Goal: Transaction & Acquisition: Purchase product/service

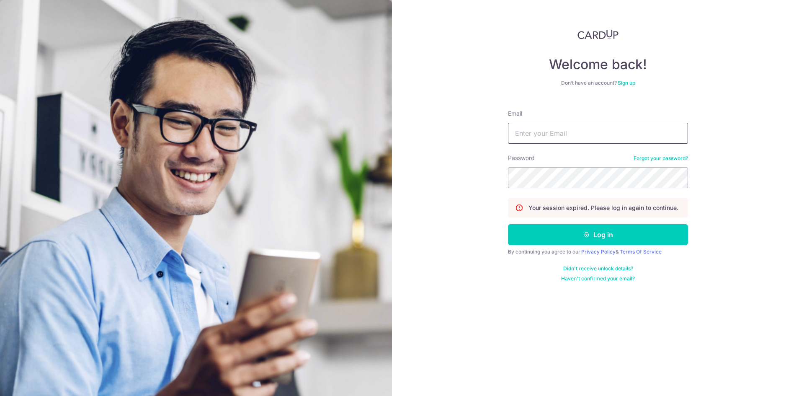
click at [539, 134] on input "Email" at bounding box center [598, 133] width 180 height 21
type input "[EMAIL_ADDRESS][DOMAIN_NAME]"
click at [508, 224] on button "Log in" at bounding box center [598, 234] width 180 height 21
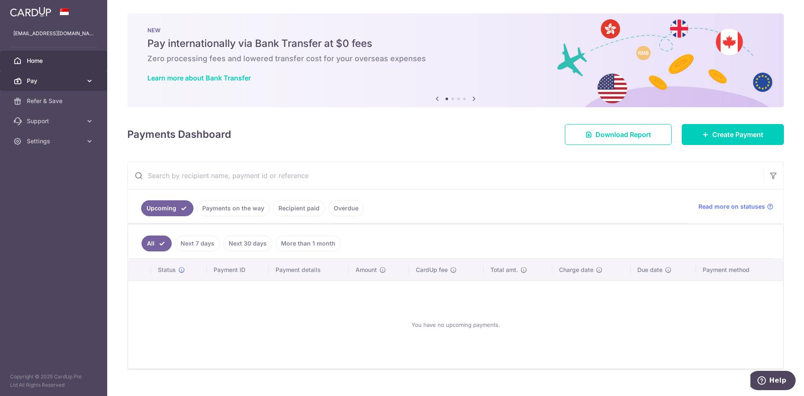
click at [59, 81] on span "Pay" at bounding box center [54, 81] width 55 height 8
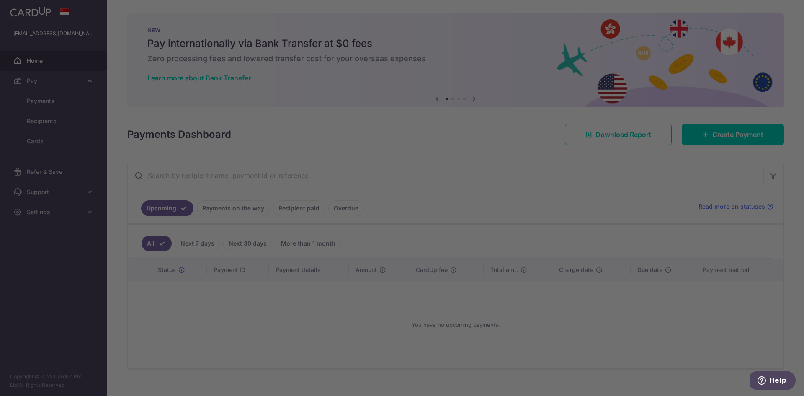
click at [49, 97] on div at bounding box center [406, 200] width 812 height 400
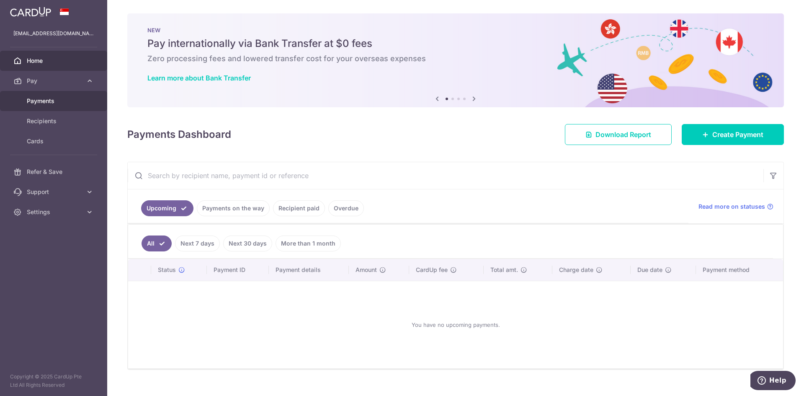
click at [42, 106] on link "Payments" at bounding box center [53, 101] width 107 height 20
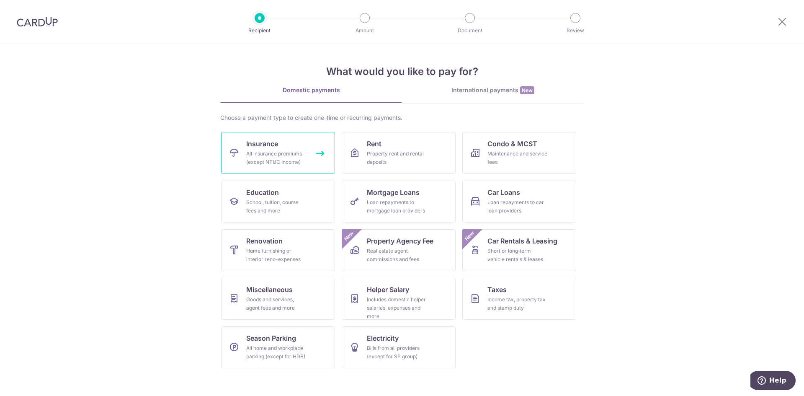
click at [274, 156] on div "All insurance premiums (except NTUC Income)" at bounding box center [276, 158] width 60 height 17
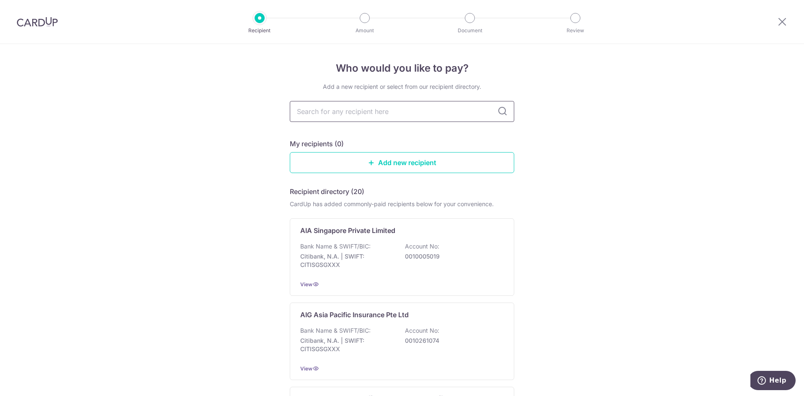
click at [366, 113] on input "text" at bounding box center [402, 111] width 224 height 21
click at [401, 108] on input "text" at bounding box center [402, 111] width 224 height 21
type input "hsbc"
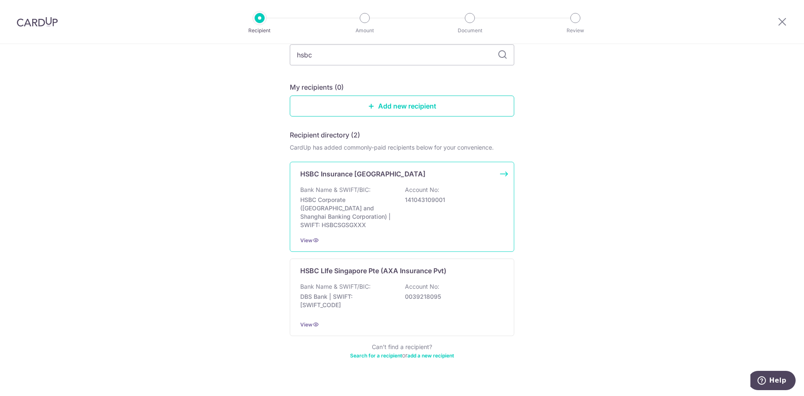
scroll to position [61, 0]
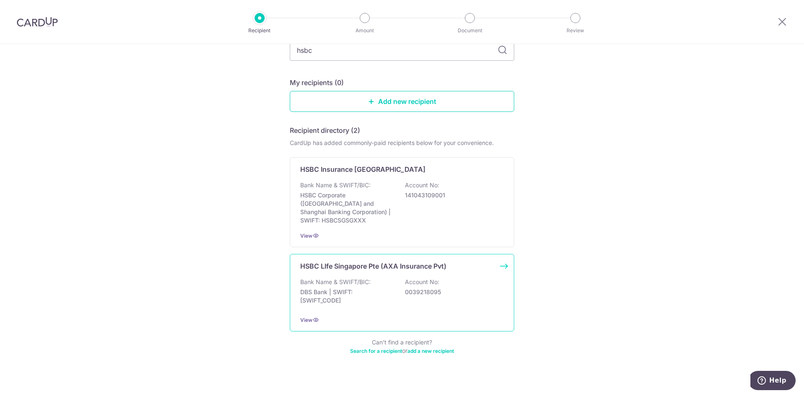
click at [354, 263] on div "HSBC LIfe Singapore Pte (AXA Insurance Pvt) Bank Name & SWIFT/BIC: DBS Bank | S…" at bounding box center [402, 292] width 224 height 77
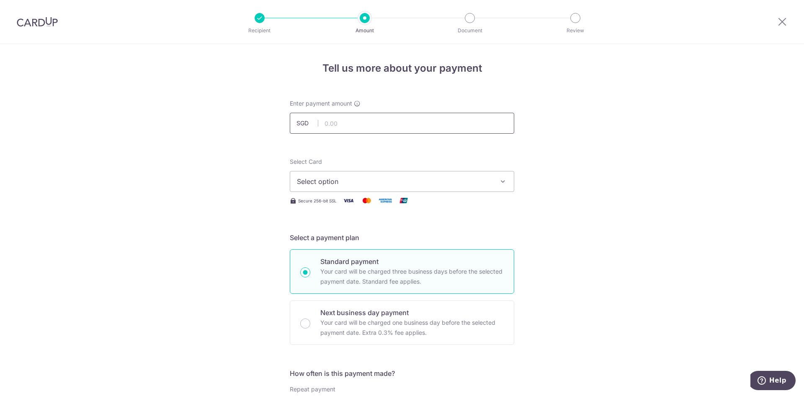
click at [347, 122] on input "text" at bounding box center [402, 123] width 224 height 21
type input "3,000.00"
click at [471, 180] on span "Select option" at bounding box center [394, 181] width 195 height 10
click at [343, 240] on span "**** 7651" at bounding box center [332, 241] width 31 height 10
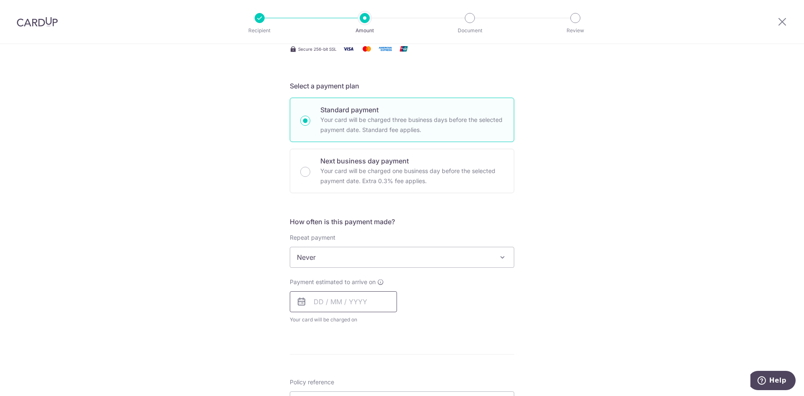
scroll to position [168, 0]
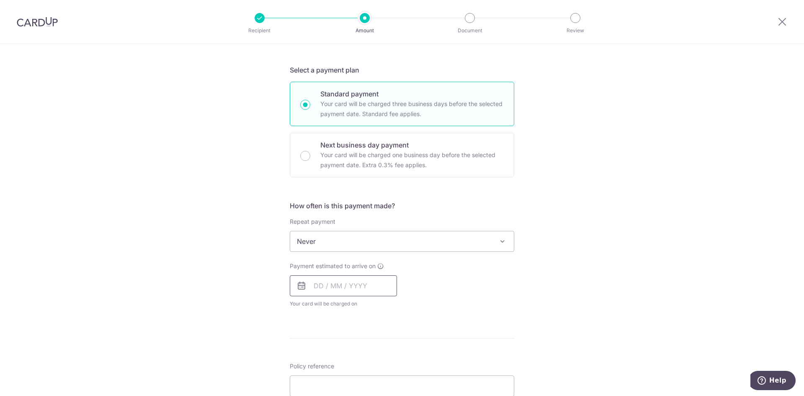
click at [334, 290] on input "text" at bounding box center [343, 285] width 107 height 21
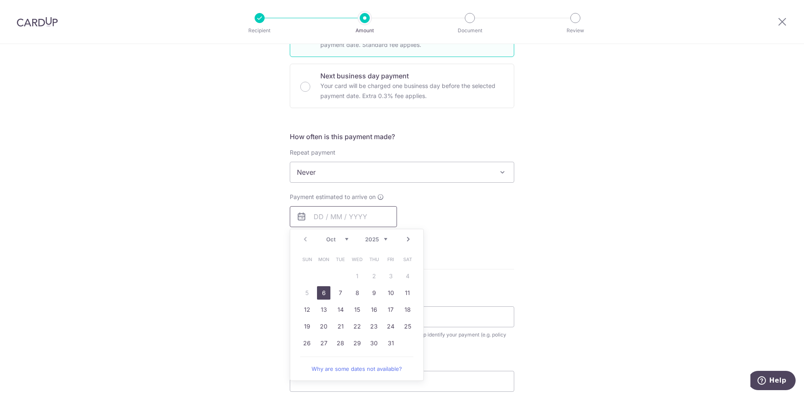
scroll to position [251, 0]
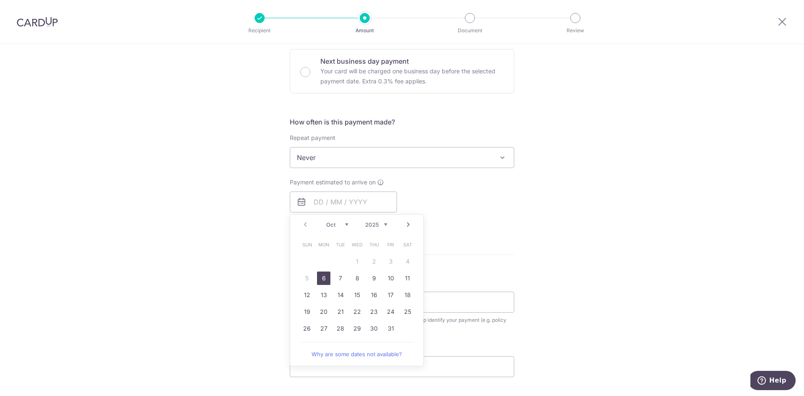
click at [323, 281] on link "6" at bounding box center [323, 277] width 13 height 13
type input "[DATE]"
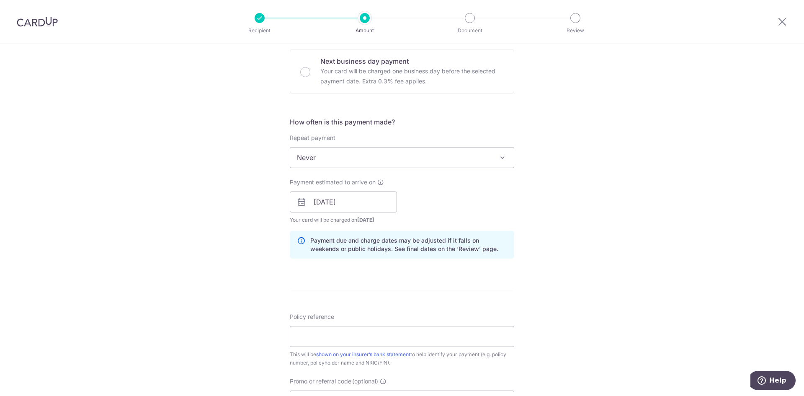
click at [248, 281] on div "Tell us more about your payment Enter payment amount SGD 3,000.00 3000.00 Selec…" at bounding box center [402, 189] width 804 height 792
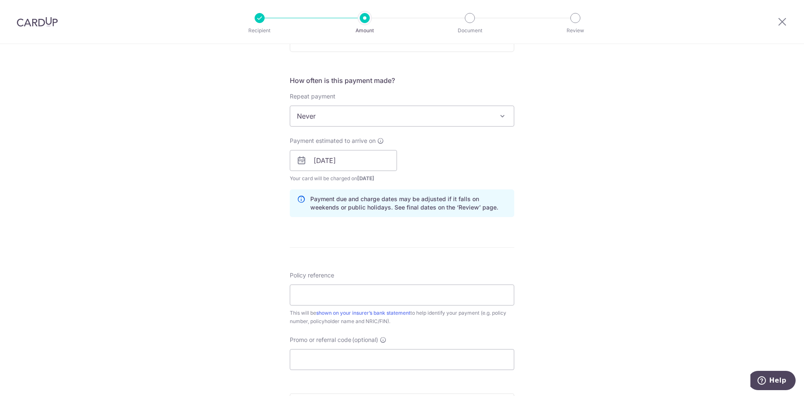
scroll to position [293, 0]
click at [333, 293] on input "Policy reference" at bounding box center [402, 294] width 224 height 21
click at [330, 295] on input "Policy reference" at bounding box center [402, 294] width 224 height 21
type input "102-2801698"
click at [312, 355] on input "Promo or referral code (optional)" at bounding box center [402, 358] width 224 height 21
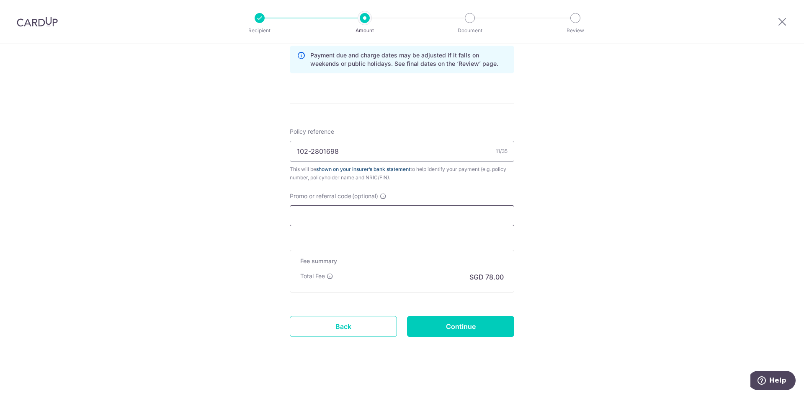
scroll to position [440, 0]
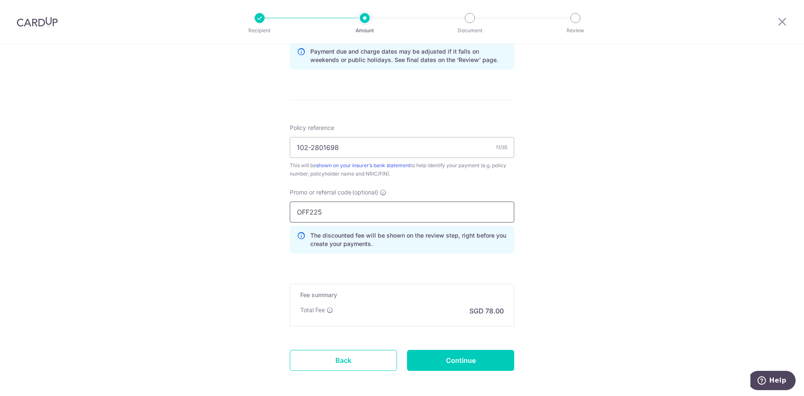
type input "OFF225"
click at [285, 247] on div "Promo or referral code (optional) OFF225 The discounted fee will be shown on th…" at bounding box center [402, 224] width 235 height 72
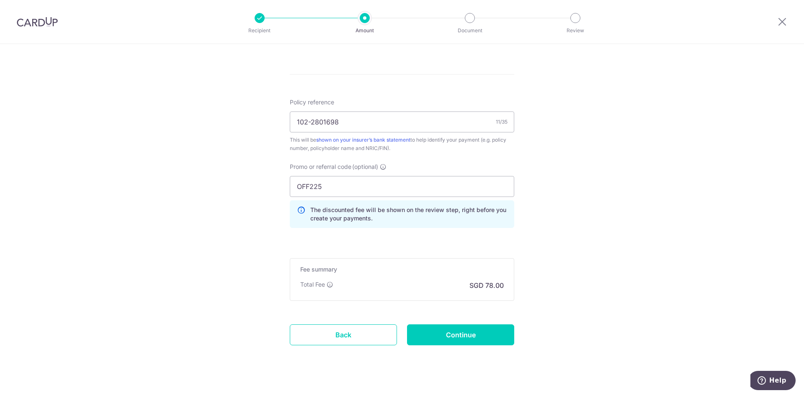
scroll to position [478, 0]
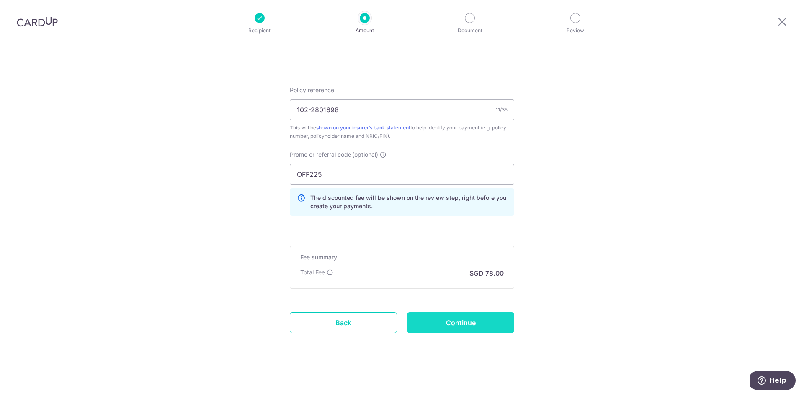
click at [456, 325] on input "Continue" at bounding box center [460, 322] width 107 height 21
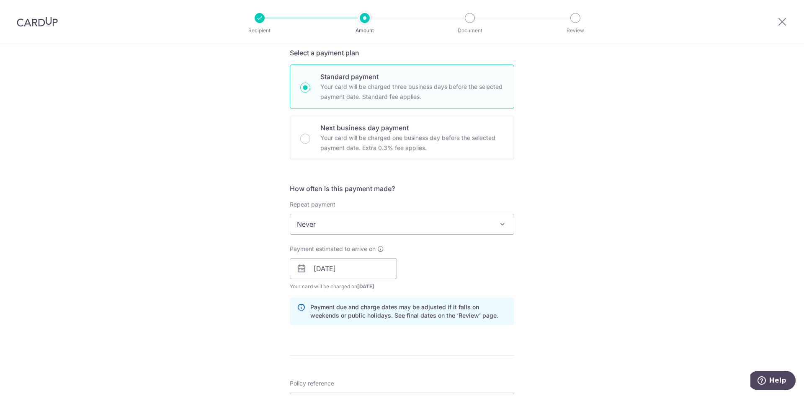
scroll to position [0, 0]
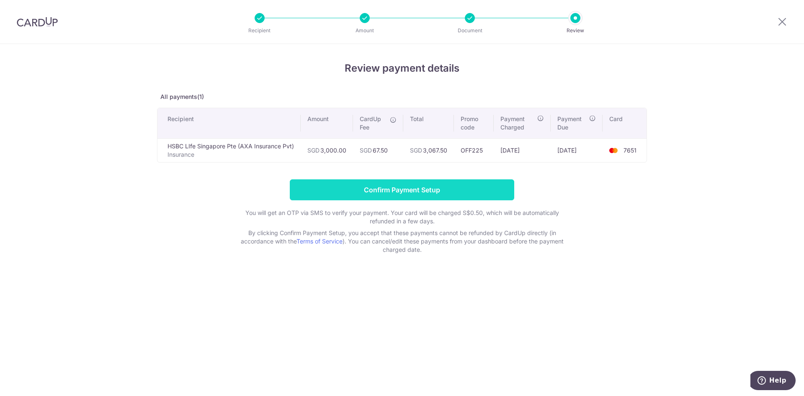
click at [454, 191] on input "Confirm Payment Setup" at bounding box center [402, 189] width 224 height 21
